Goal: Information Seeking & Learning: Find specific fact

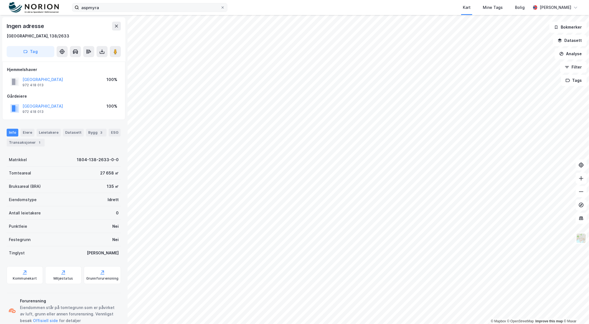
scroll to position [0, 0]
click at [154, 9] on input "aspmyra" at bounding box center [149, 7] width 141 height 8
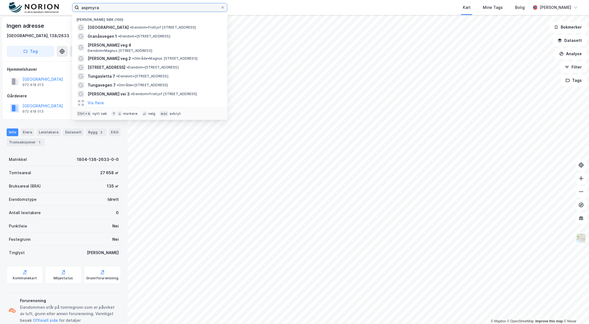
click at [154, 9] on input "aspmyra" at bounding box center [149, 7] width 141 height 8
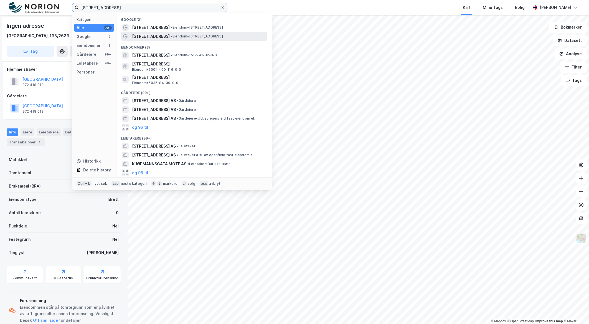
type input "[STREET_ADDRESS]"
click at [171, 36] on span "•" at bounding box center [172, 36] width 2 height 4
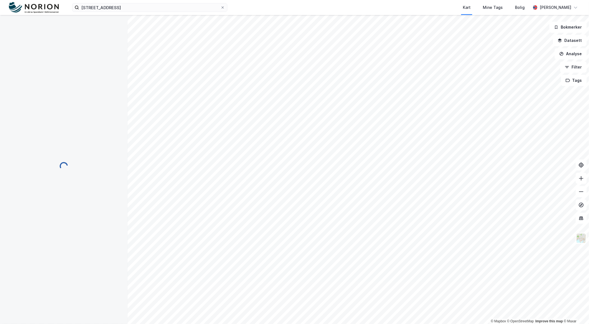
scroll to position [0, 0]
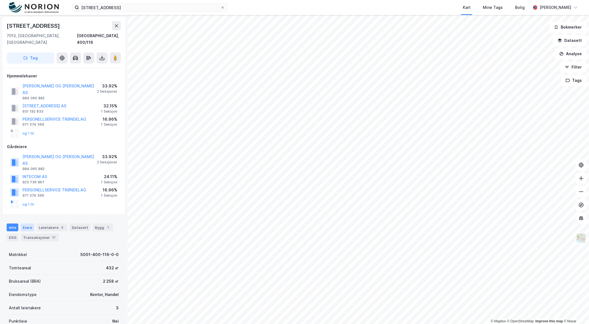
click at [30, 224] on div "Eiere" at bounding box center [28, 228] width 14 height 8
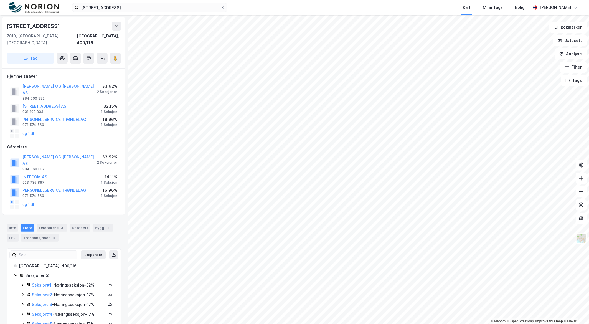
click at [22, 302] on icon at bounding box center [22, 304] width 4 height 4
click at [26, 291] on div "Seksjon # 2 - Næringsseksjon - 17%" at bounding box center [67, 294] width 94 height 7
click at [23, 292] on icon at bounding box center [22, 294] width 4 height 4
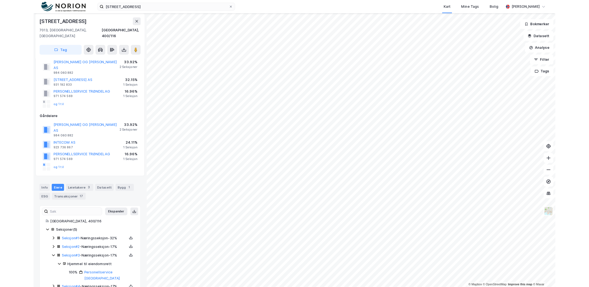
scroll to position [16, 0]
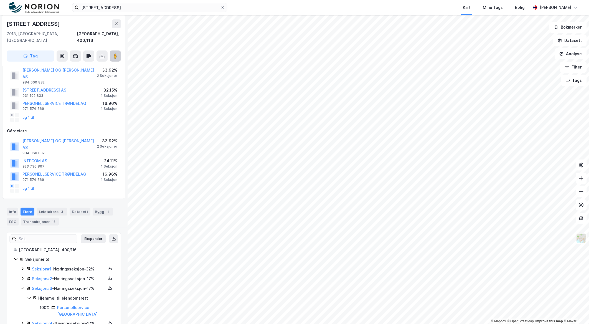
click at [114, 53] on button at bounding box center [115, 55] width 11 height 11
